Goal: Register for event/course

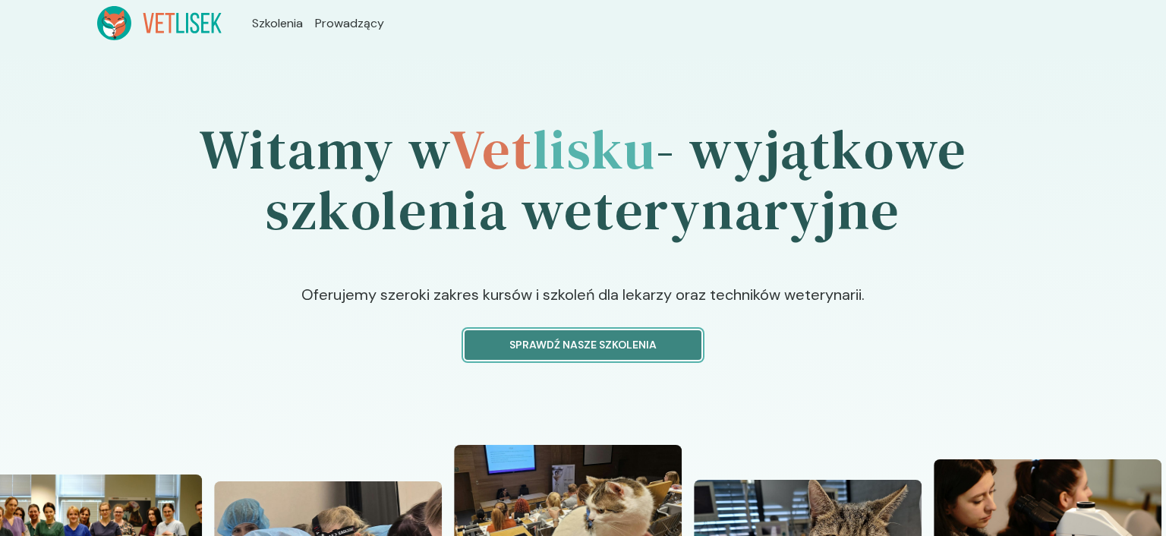
click at [621, 342] on p "Sprawdź nasze szkolenia" at bounding box center [582, 345] width 211 height 16
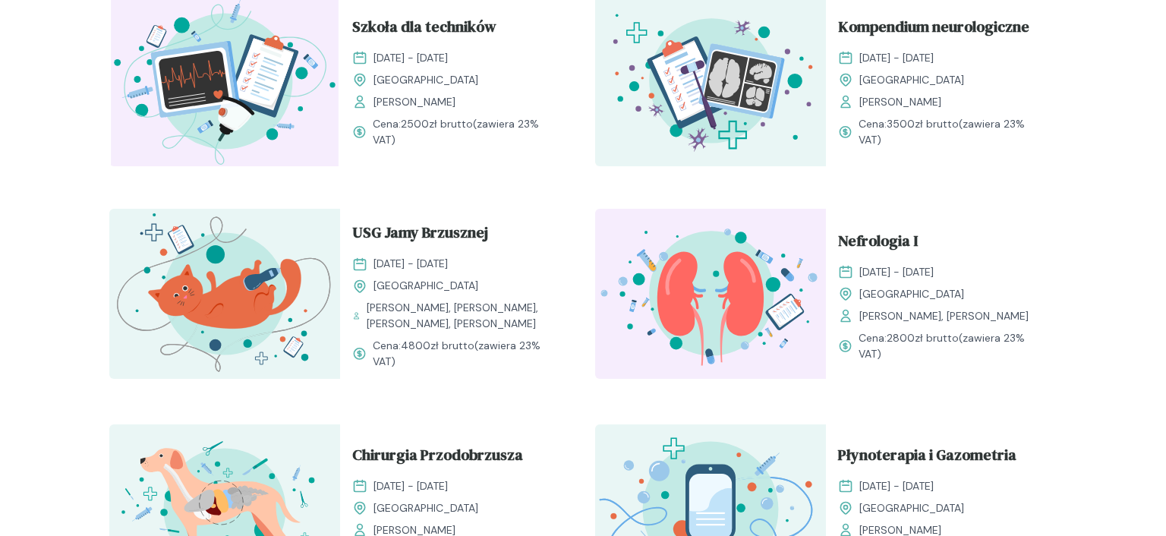
scroll to position [561, 0]
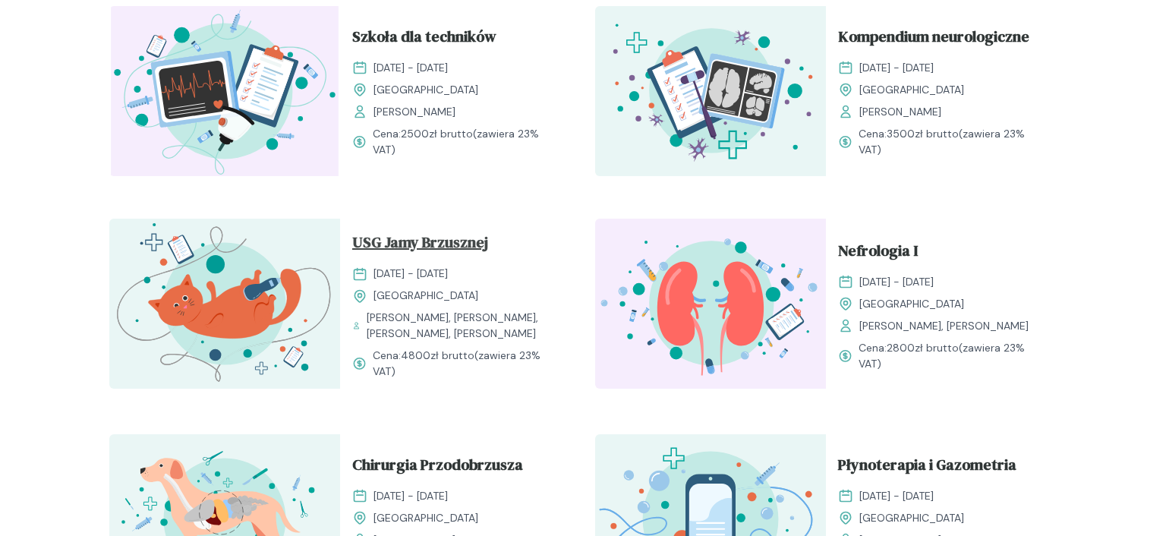
click at [419, 249] on span "USG Jamy Brzusznej" at bounding box center [420, 245] width 136 height 29
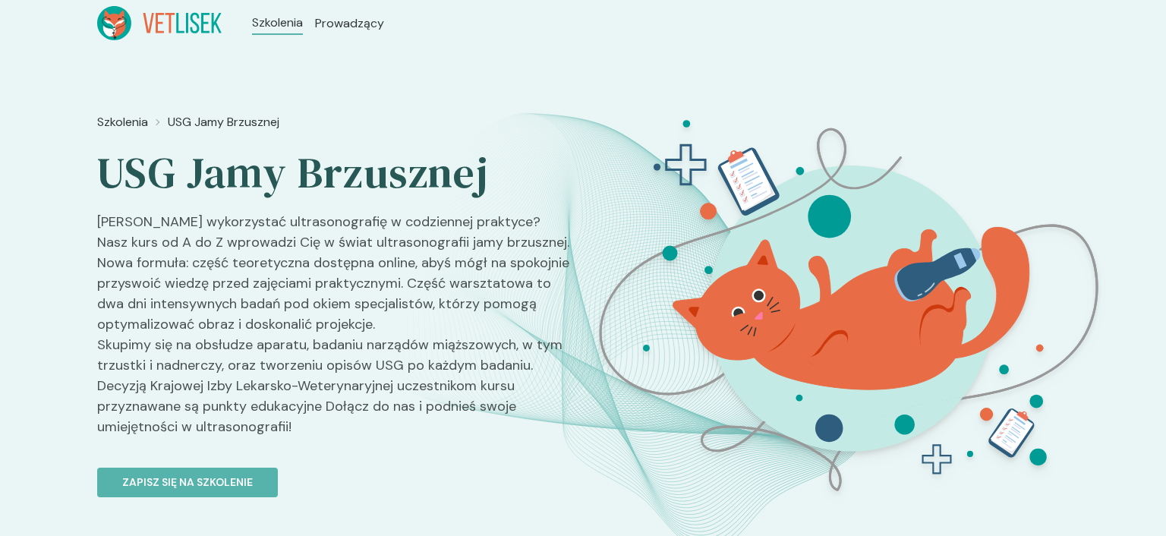
scroll to position [561, 0]
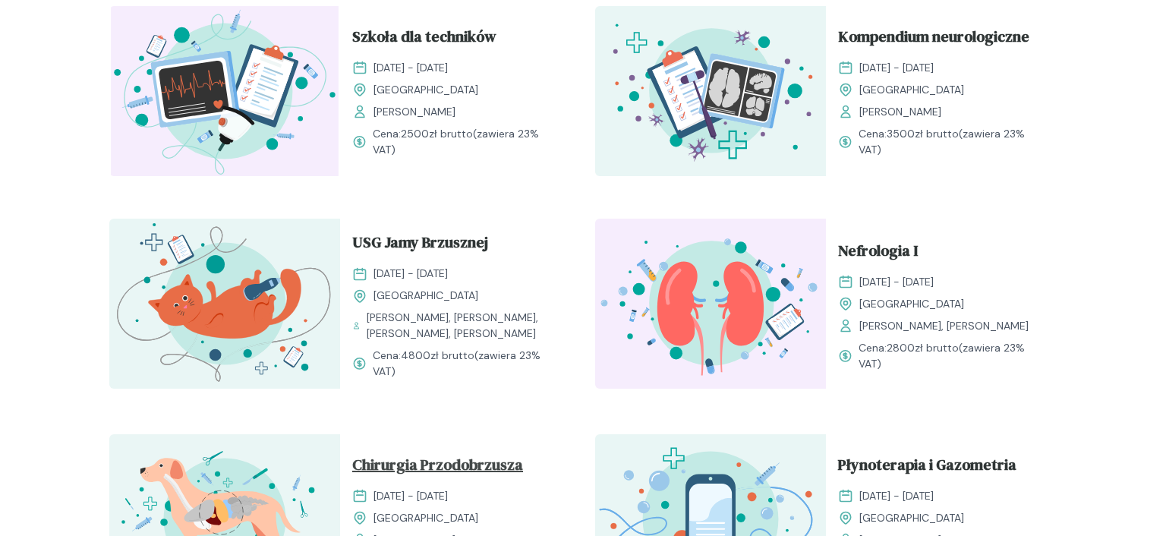
click at [434, 468] on span "Chirurgia Przodobrzusza" at bounding box center [437, 467] width 171 height 29
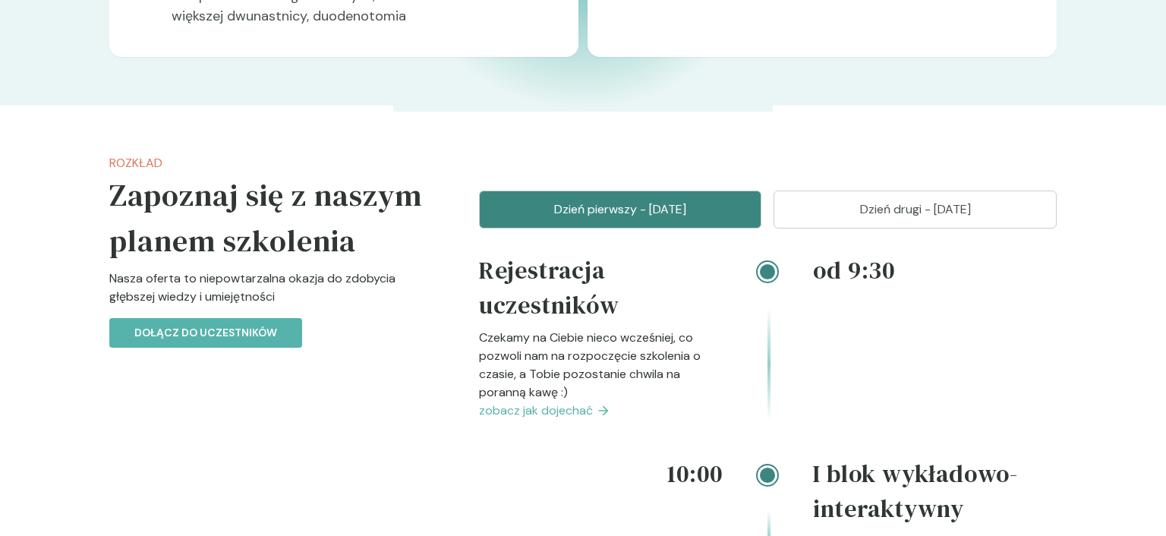
scroll to position [1162, 0]
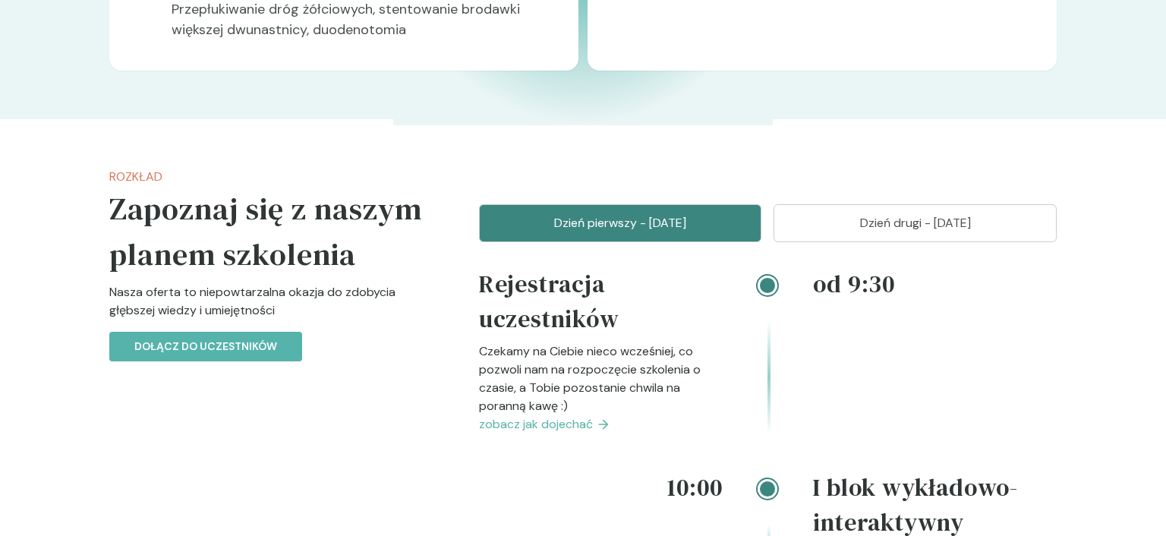
click at [936, 217] on p "Dzień drugi - [DATE]" at bounding box center [914, 223] width 245 height 18
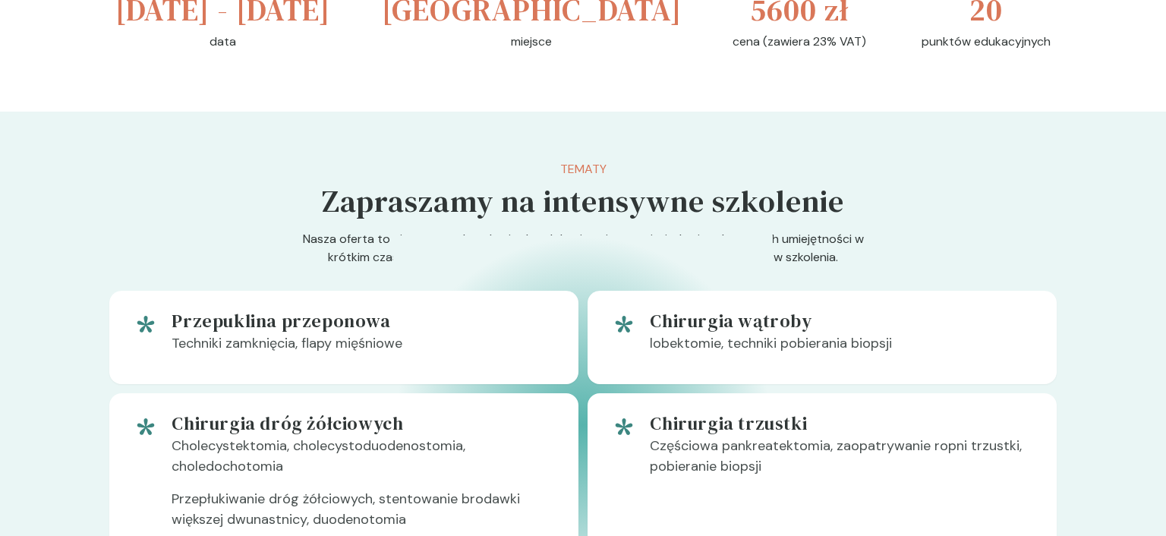
scroll to position [681, 0]
